Goal: Information Seeking & Learning: Learn about a topic

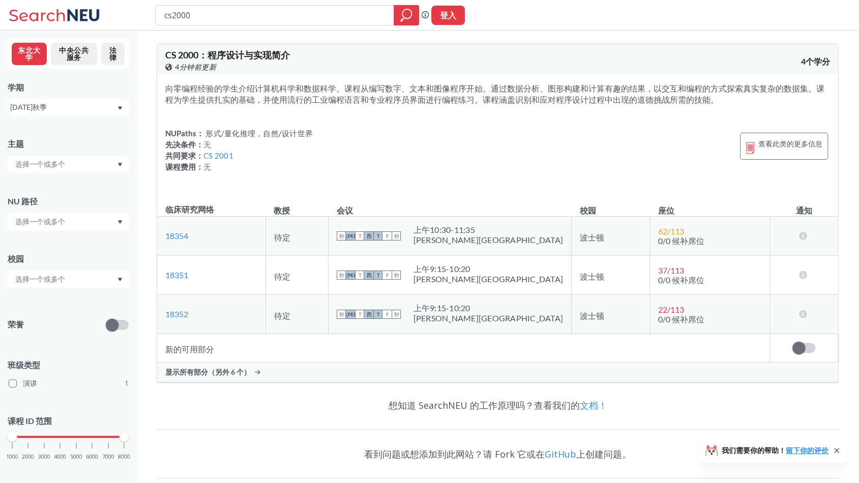
click at [97, 173] on div "主题 NU 路径 校园 荣誉 班级类型 演讲 1 课程 ID 范围 1000 2000 3000 4000 5000 6000 7000 8000" at bounding box center [68, 303] width 121 height 351
click at [123, 166] on div at bounding box center [68, 164] width 121 height 17
click at [213, 13] on input "cs2000" at bounding box center [274, 15] width 223 height 17
type input "c"
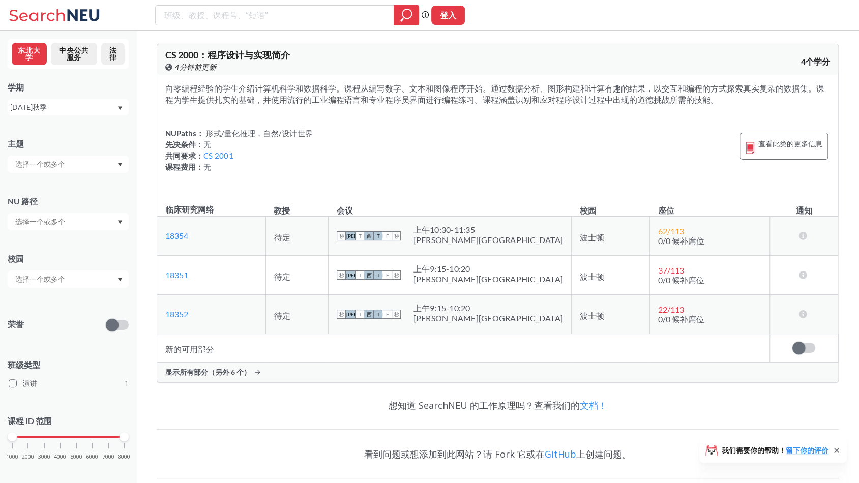
click at [61, 167] on input "text" at bounding box center [52, 164] width 85 height 12
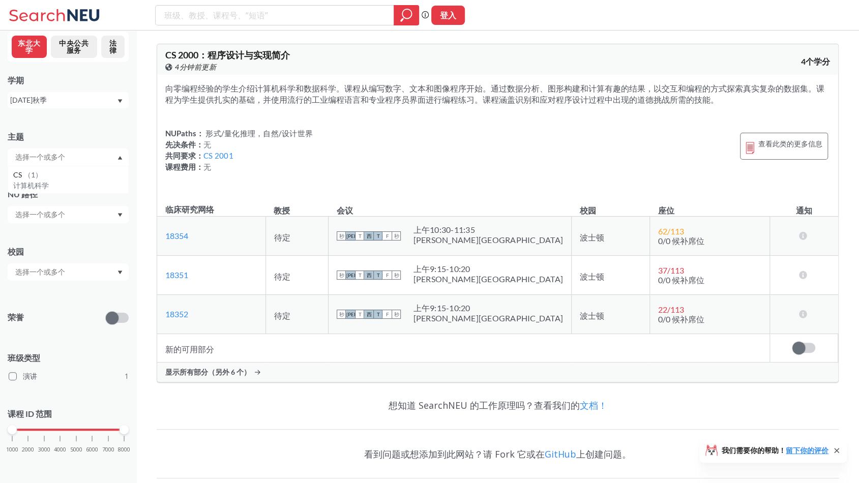
scroll to position [8, 0]
click at [78, 139] on div "主题" at bounding box center [68, 135] width 121 height 11
click at [74, 215] on input "text" at bounding box center [52, 214] width 85 height 12
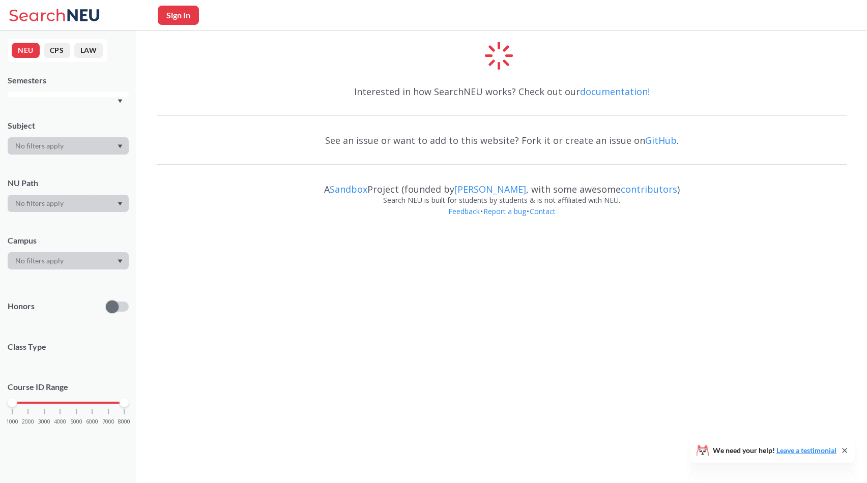
click at [121, 145] on icon "Dropdown arrow" at bounding box center [120, 146] width 5 height 4
click at [121, 139] on div at bounding box center [68, 145] width 121 height 17
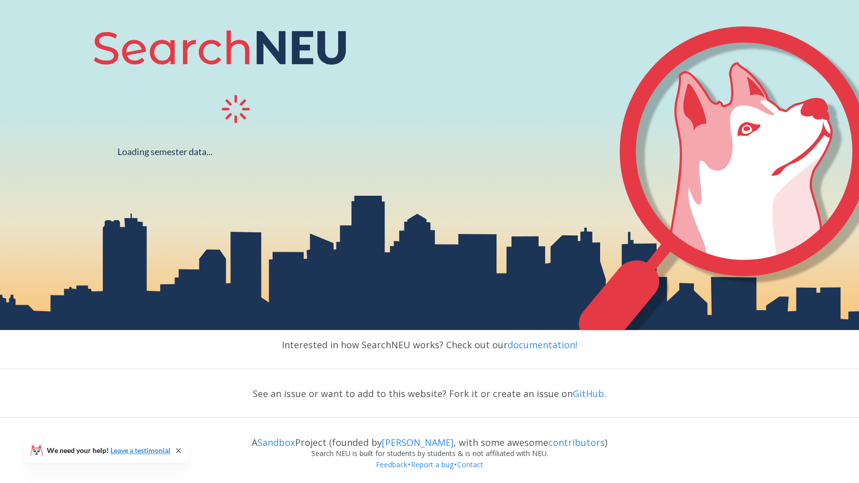
scroll to position [188, 0]
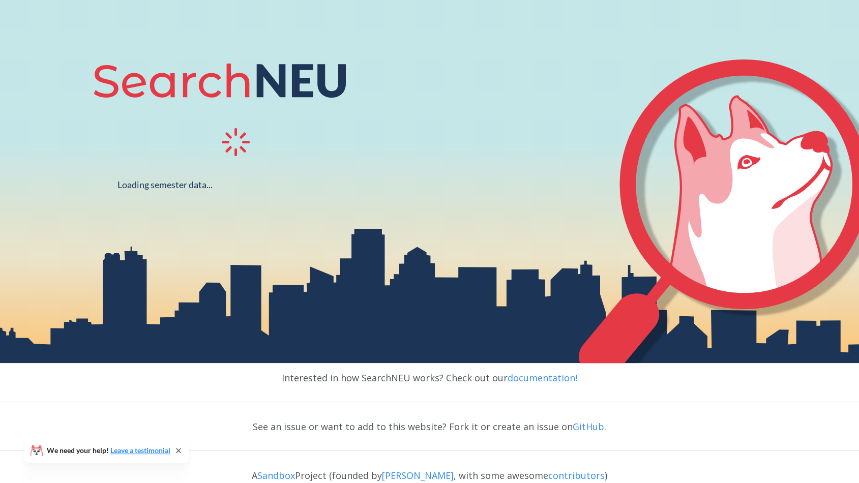
scroll to position [135, 0]
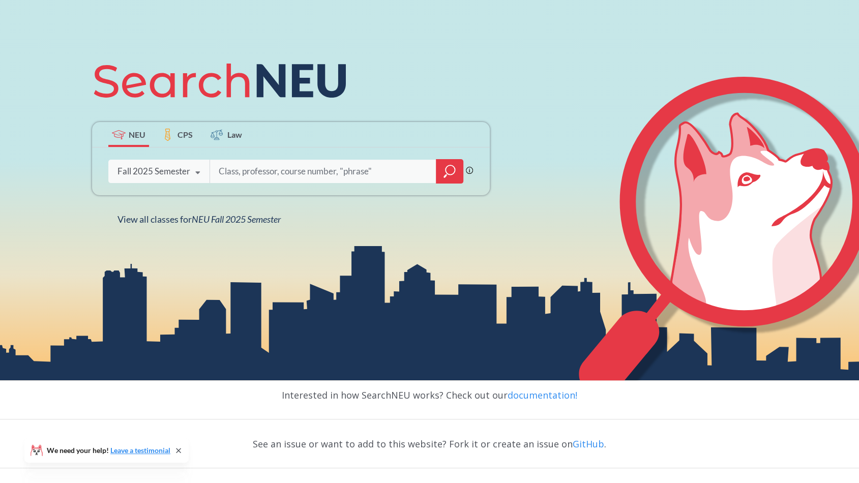
click at [277, 170] on input "search" at bounding box center [324, 171] width 212 height 21
click at [439, 171] on div at bounding box center [449, 171] width 27 height 24
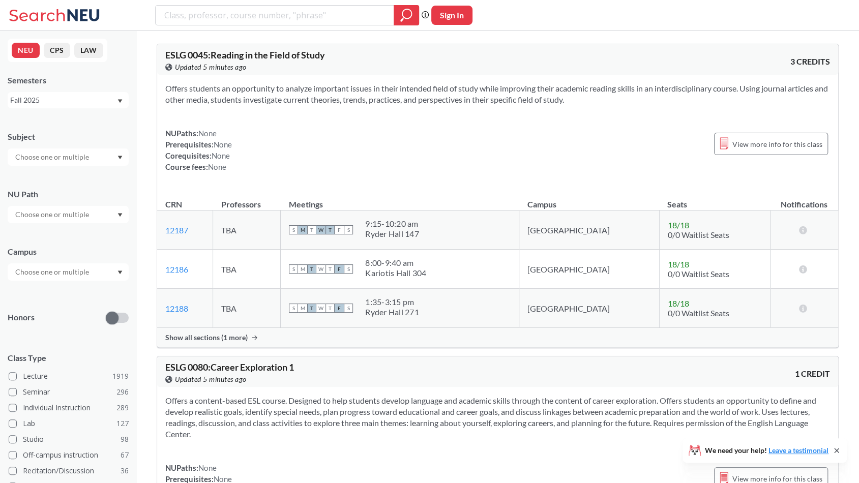
click at [58, 160] on input "text" at bounding box center [52, 157] width 85 height 12
type input "ec"
click at [62, 197] on div "ECON ( 48 )" at bounding box center [70, 202] width 115 height 11
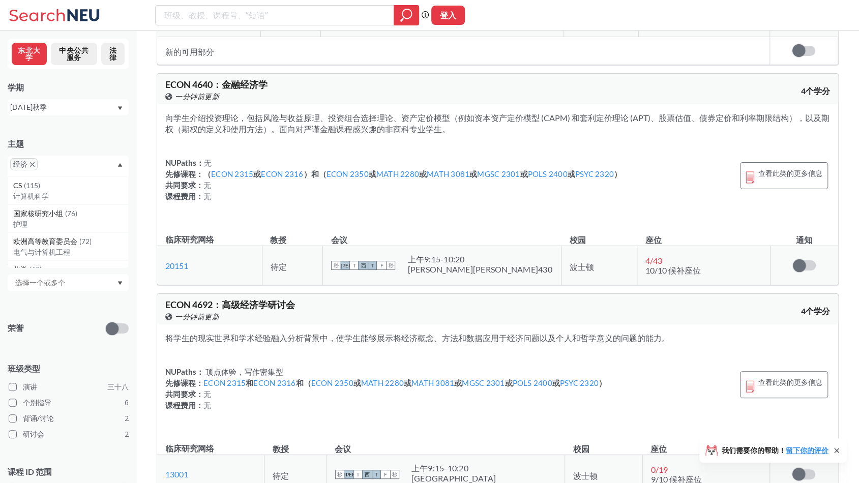
scroll to position [6968, 0]
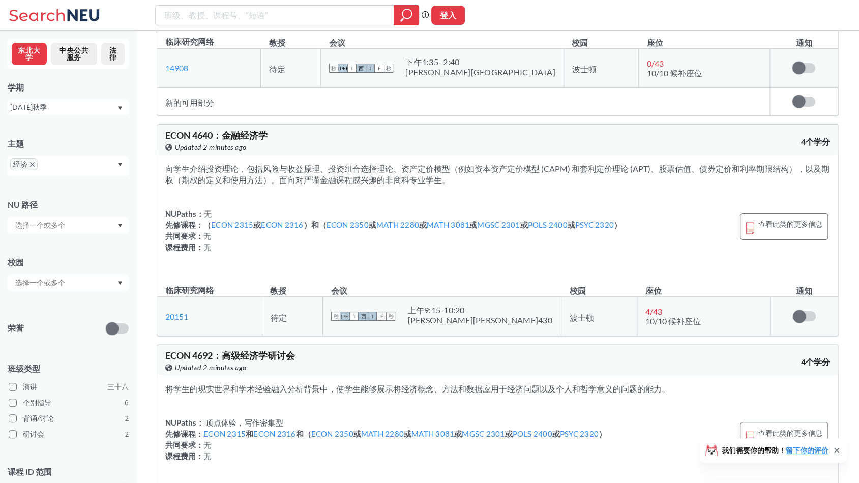
click at [653, 307] on font "/" at bounding box center [651, 312] width 3 height 10
drag, startPoint x: 646, startPoint y: 285, endPoint x: 652, endPoint y: 287, distance: 6.4
click at [652, 307] on span "4 / 43" at bounding box center [653, 312] width 17 height 10
click at [654, 316] on font "10/10 候补座位" at bounding box center [672, 321] width 55 height 10
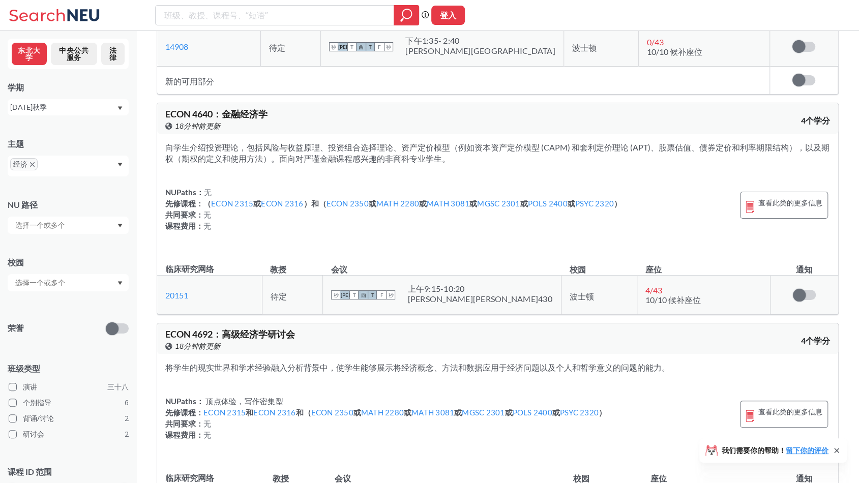
scroll to position [7019, 0]
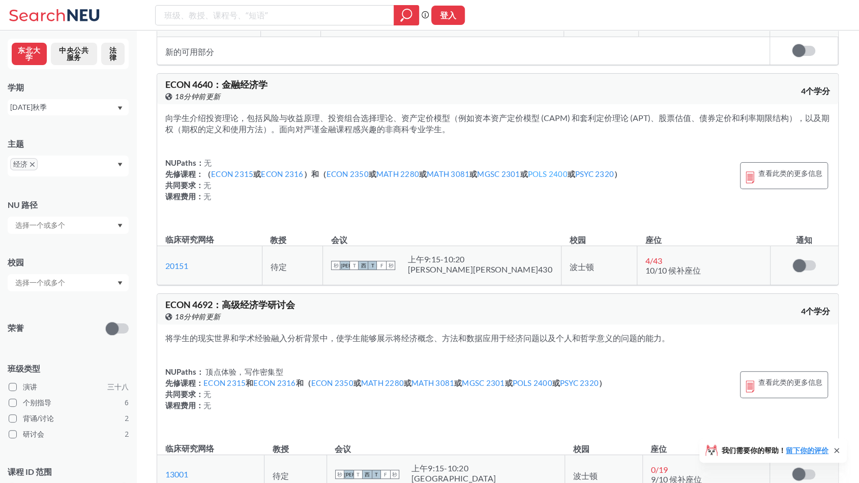
click at [539, 169] on font "POLS 2400" at bounding box center [548, 173] width 40 height 9
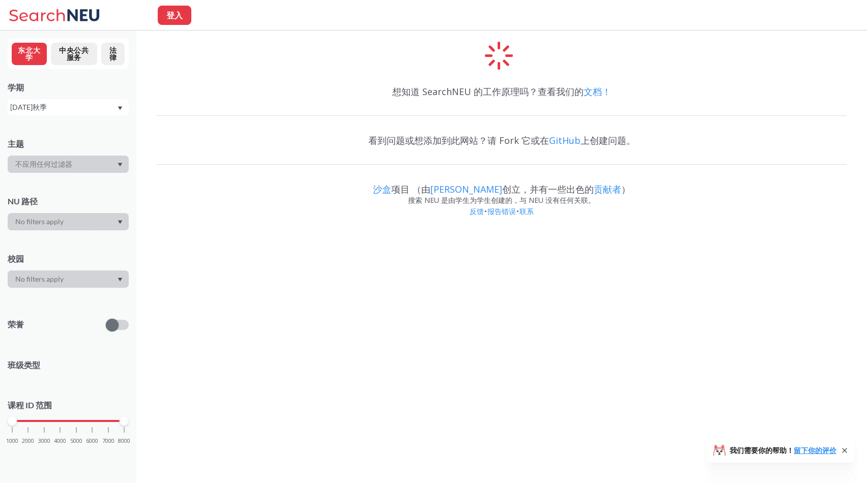
click at [90, 105] on div "[DATE]秋季" at bounding box center [63, 107] width 106 height 11
click at [102, 163] on div at bounding box center [68, 164] width 121 height 17
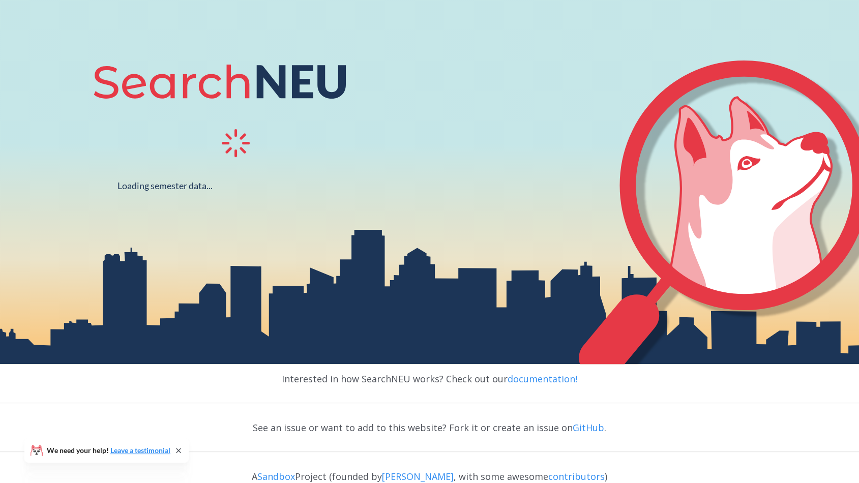
scroll to position [153, 0]
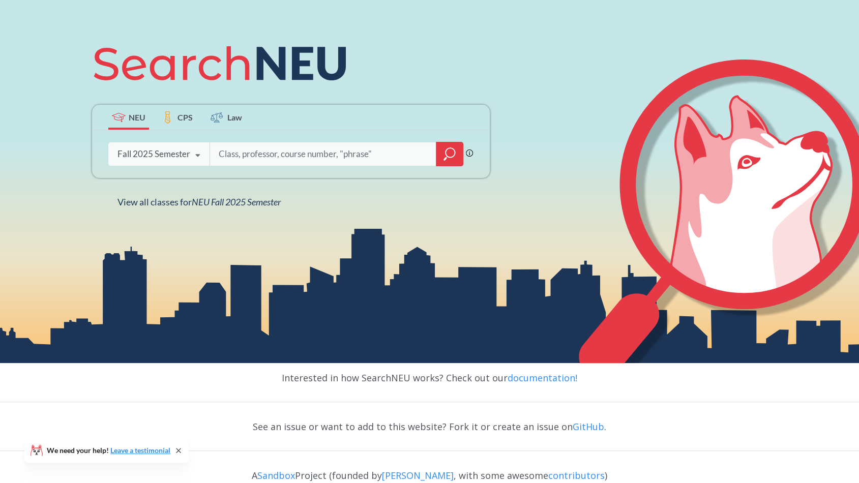
click at [319, 158] on input "search" at bounding box center [324, 153] width 212 height 21
click at [454, 158] on icon "magnifying glass" at bounding box center [449, 154] width 12 height 14
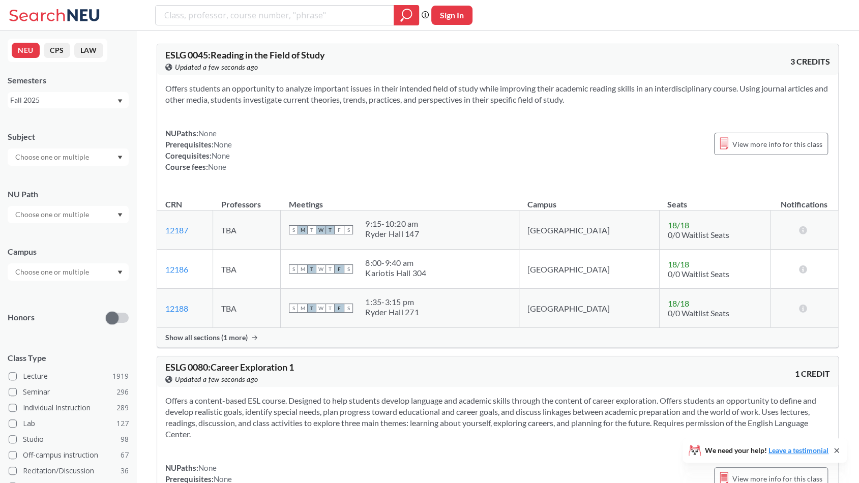
click at [68, 90] on div "Semesters Fall 2025" at bounding box center [68, 92] width 121 height 34
click at [98, 107] on div "Fall 2025" at bounding box center [68, 100] width 121 height 16
click at [100, 103] on div "Fall 2025" at bounding box center [63, 100] width 106 height 11
click at [108, 153] on div at bounding box center [68, 157] width 121 height 17
click at [62, 191] on div "CS ( 115 ) Computer Science" at bounding box center [68, 180] width 121 height 28
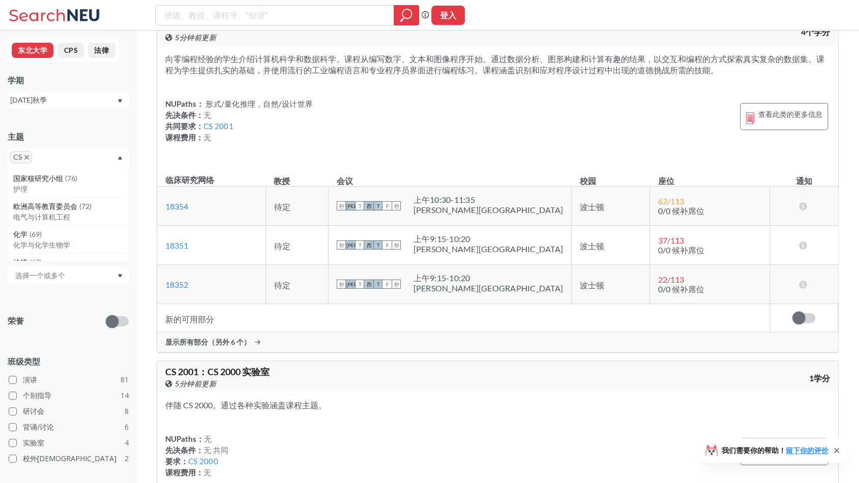
scroll to position [1831, 0]
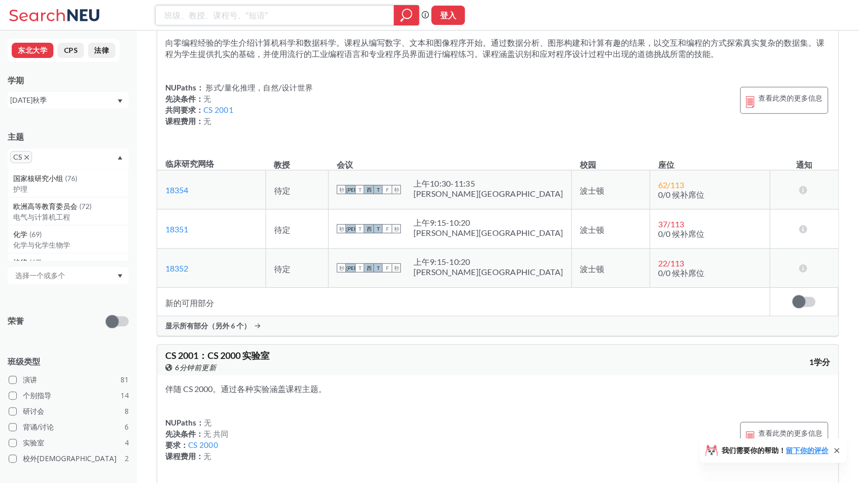
click at [229, 20] on input "search" at bounding box center [274, 15] width 223 height 17
type input "2201"
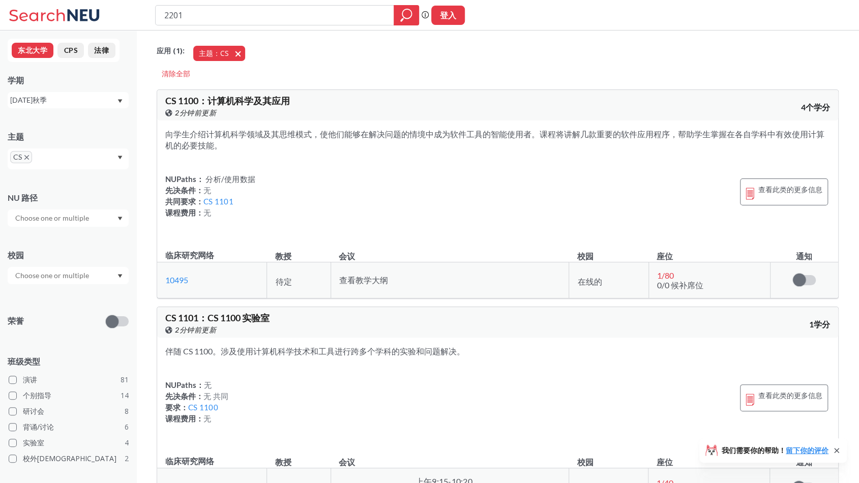
click at [242, 50] on button "主题：CS CS" at bounding box center [219, 53] width 52 height 15
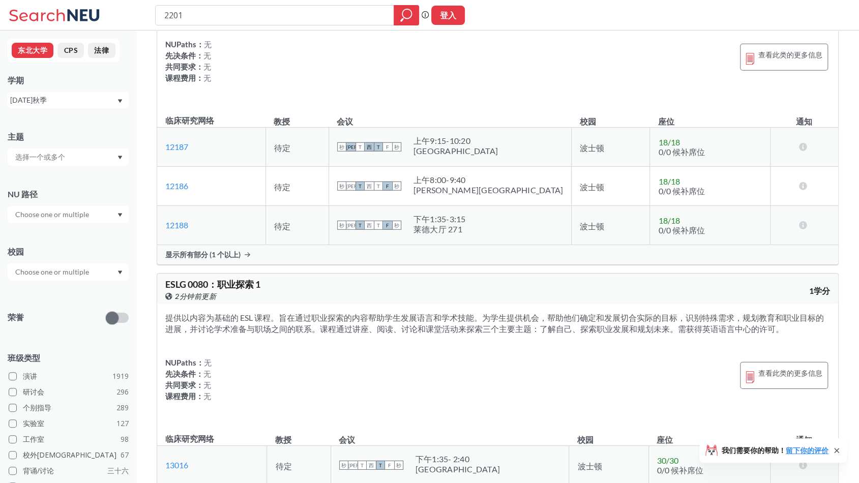
scroll to position [1984, 0]
